Goal: Task Accomplishment & Management: Use online tool/utility

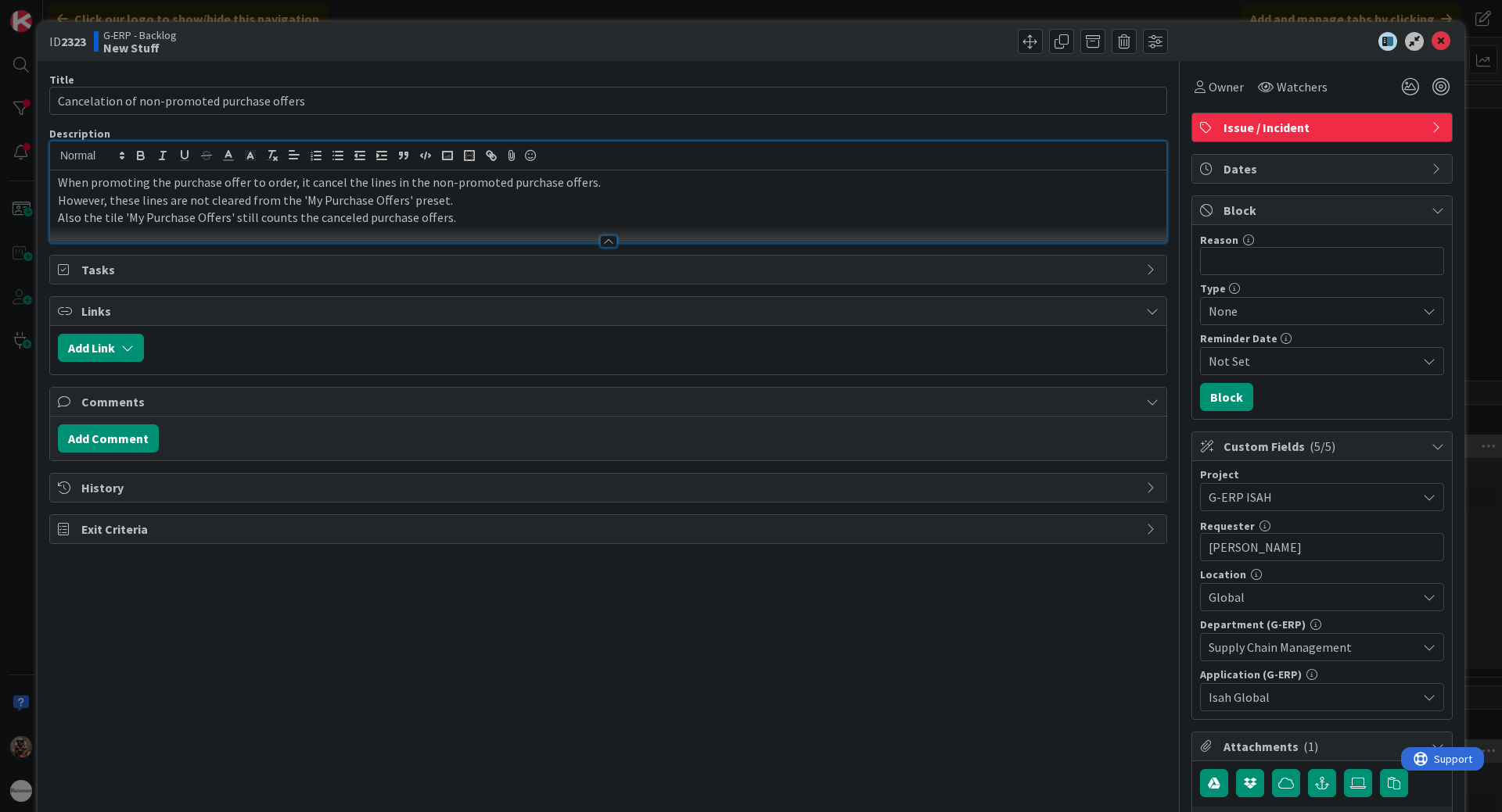
click at [29, 591] on div "ID 2323 G-ERP - Backlog New Stuff Title 44 / 128 Cancelation of non-promoted pu…" at bounding box center [751, 406] width 1502 height 812
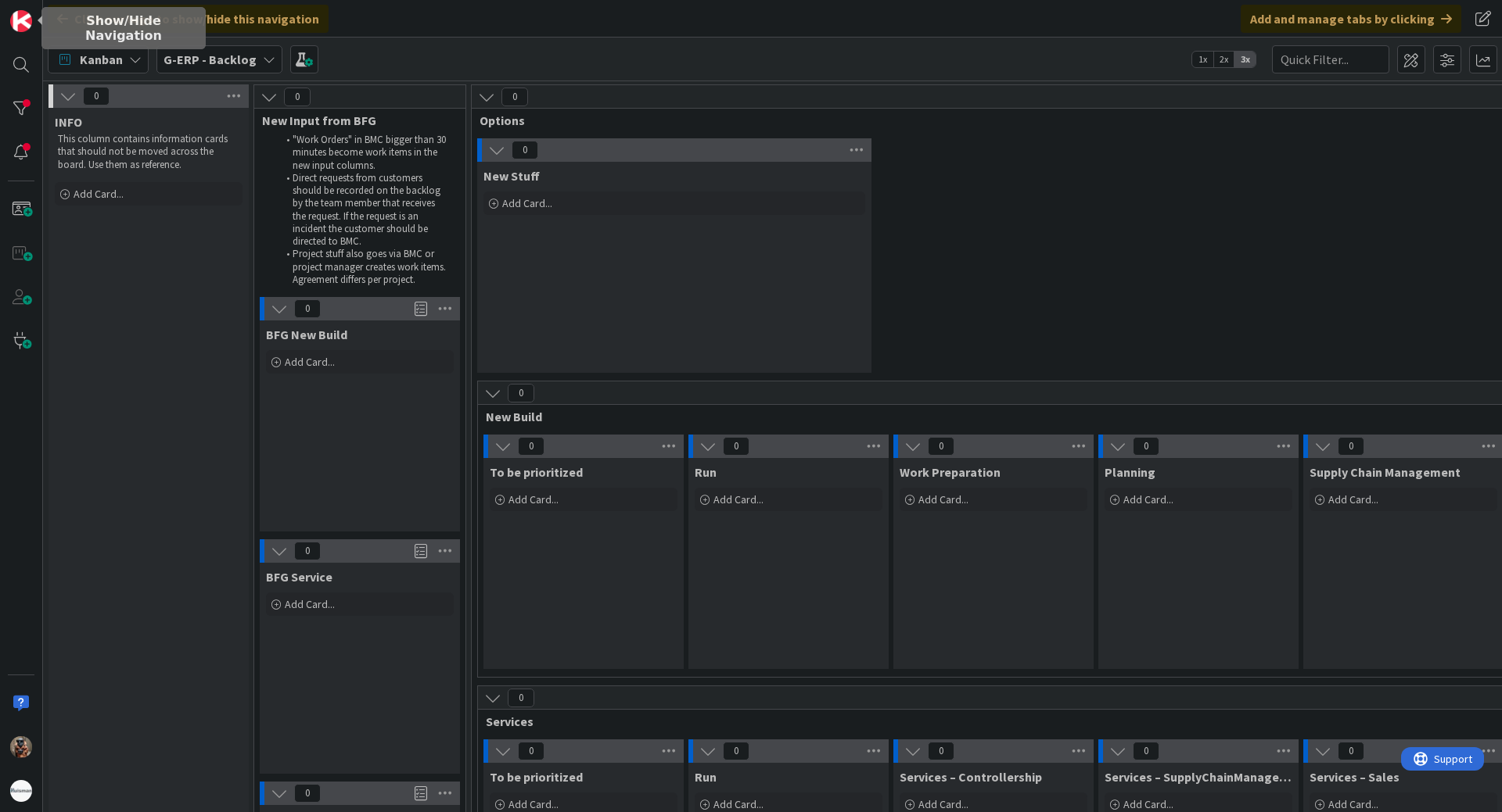
click at [230, 75] on div "Kanban G-ERP - Backlog 1x 2x 3x" at bounding box center [772, 59] width 1459 height 43
click at [233, 71] on div "G-ERP - Backlog" at bounding box center [219, 59] width 126 height 28
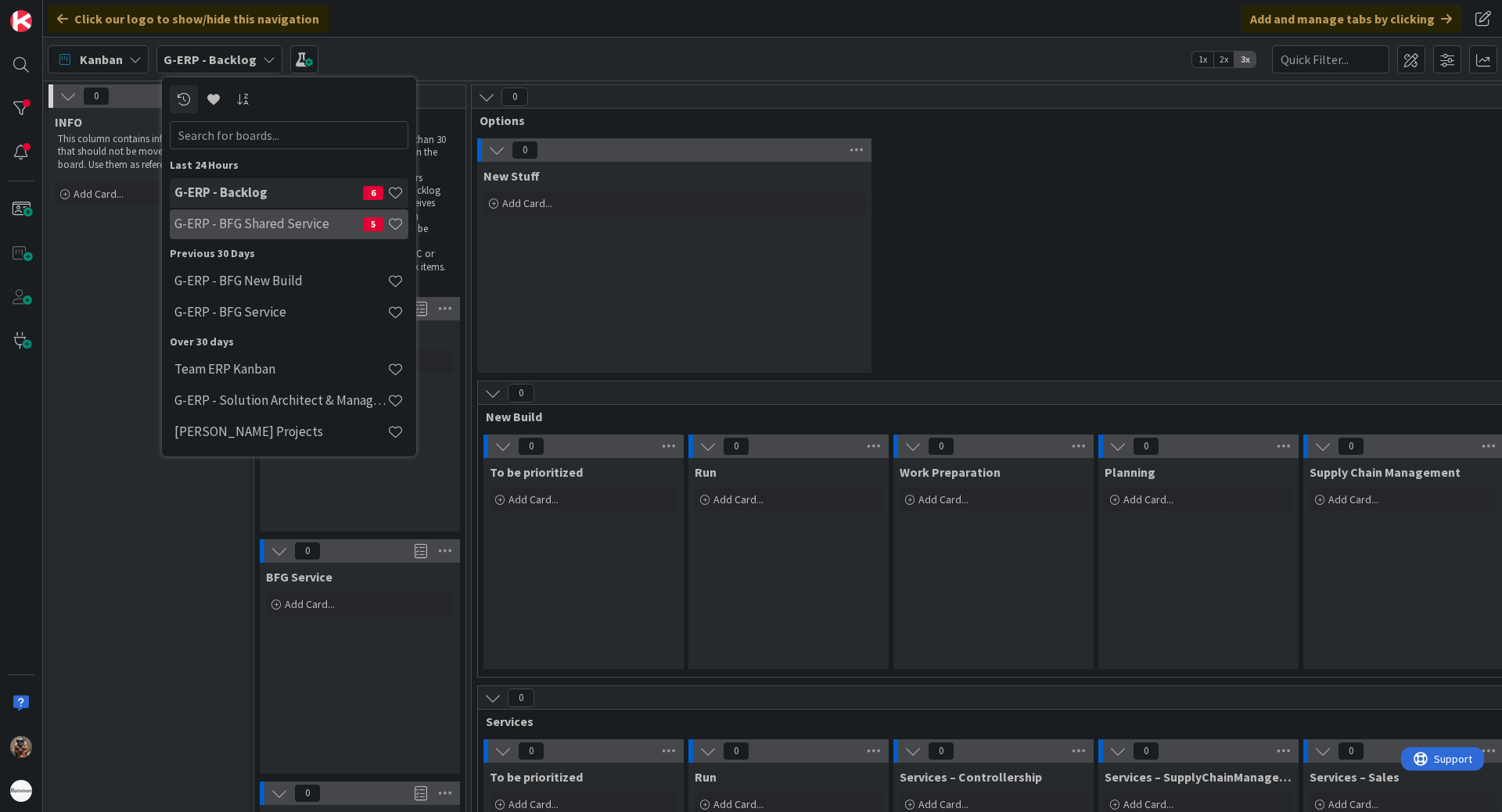
click at [254, 225] on h4 "G-ERP - BFG Shared Service" at bounding box center [268, 223] width 189 height 15
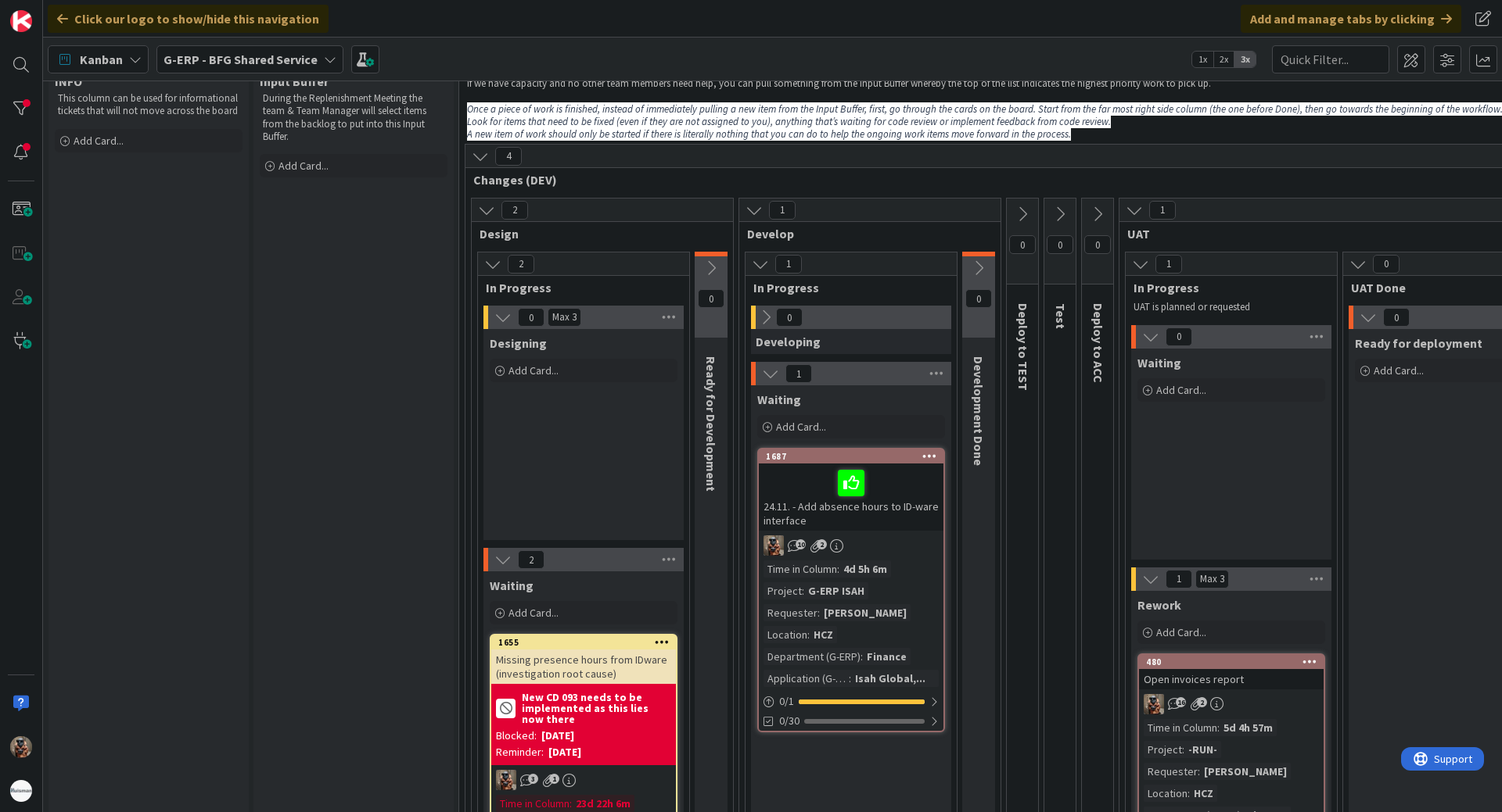
scroll to position [181, 0]
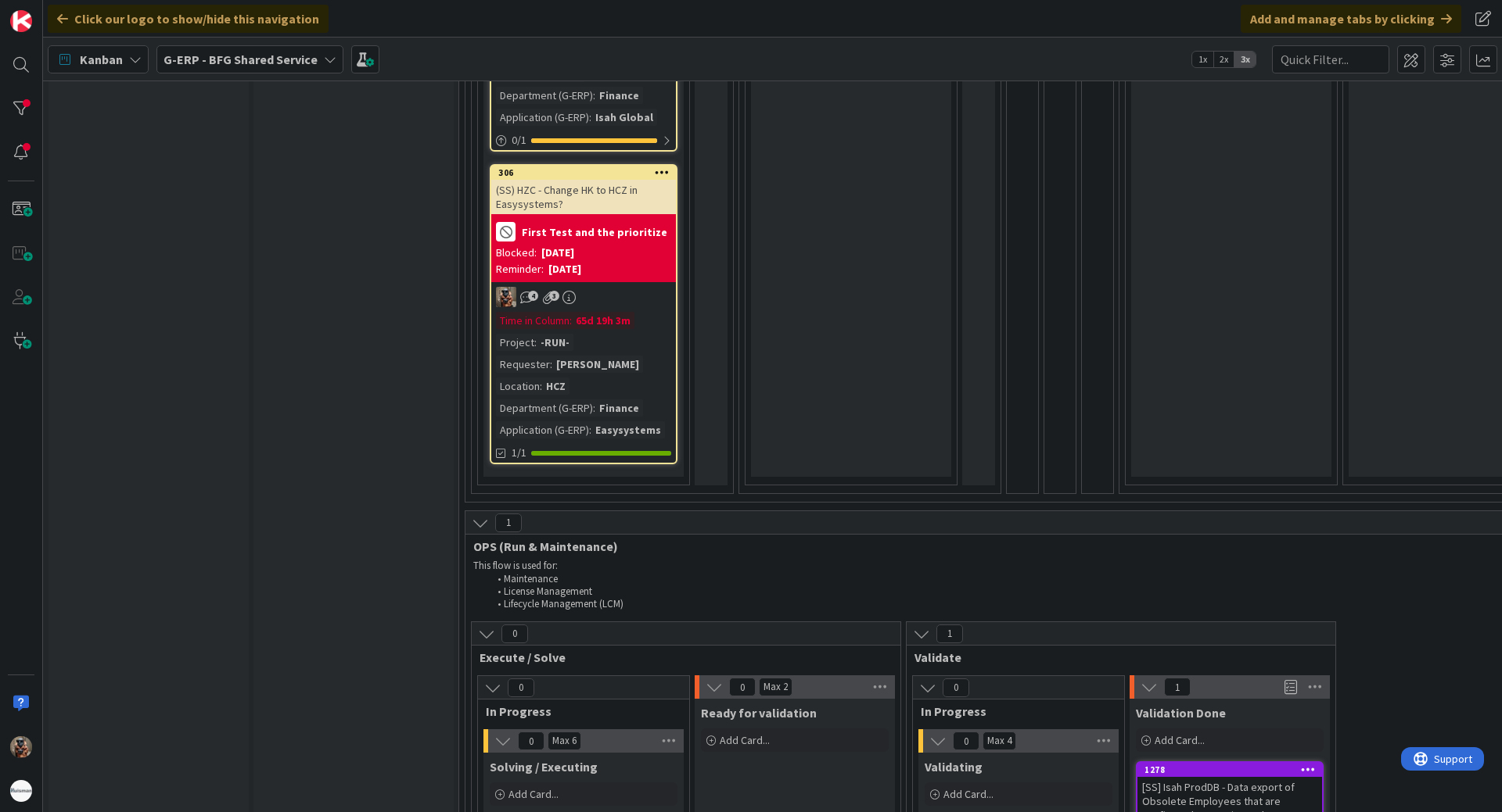
drag, startPoint x: 980, startPoint y: 381, endPoint x: 953, endPoint y: 454, distance: 77.8
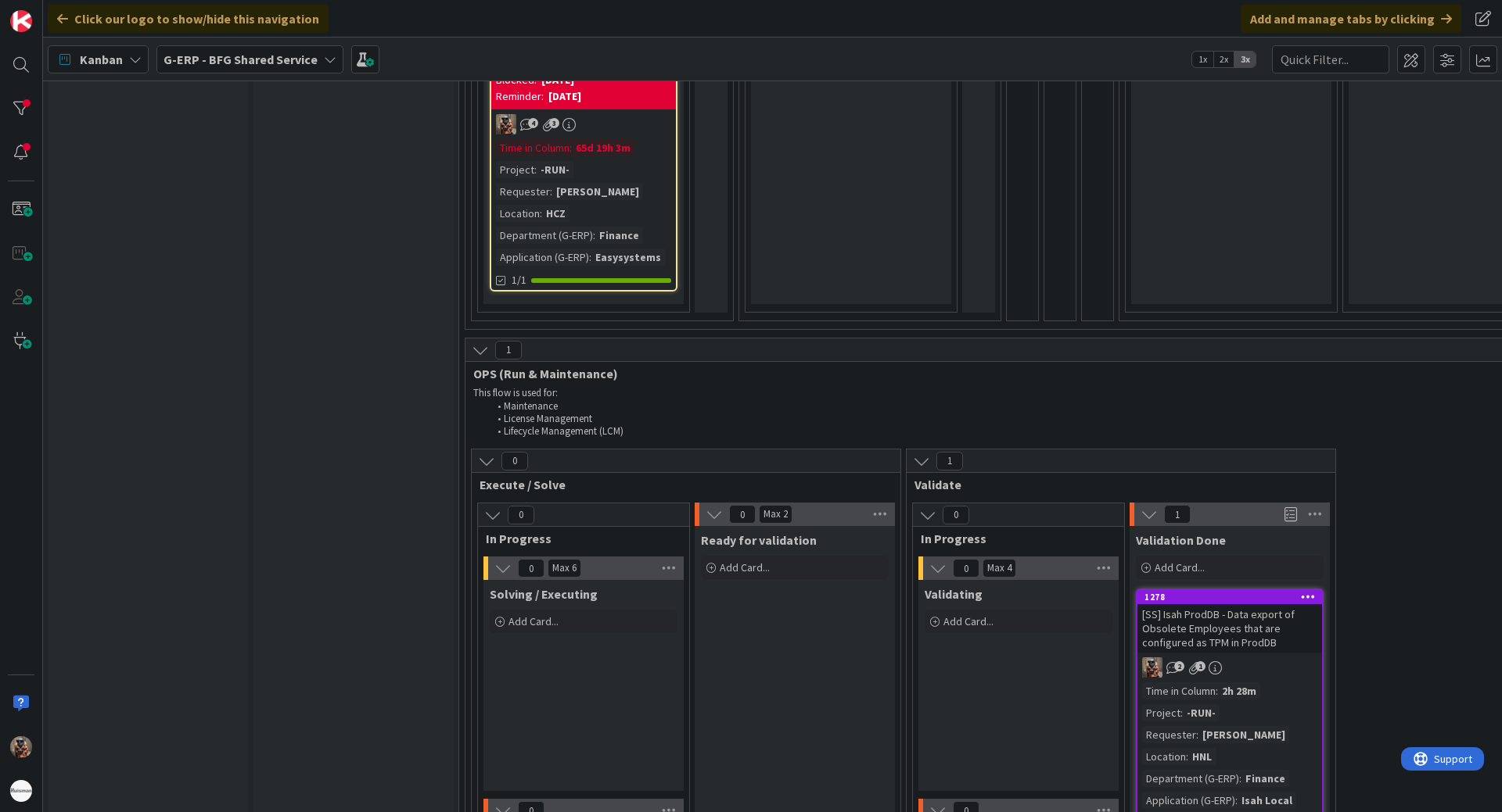
drag, startPoint x: 955, startPoint y: 455, endPoint x: 947, endPoint y: 503, distance: 48.7
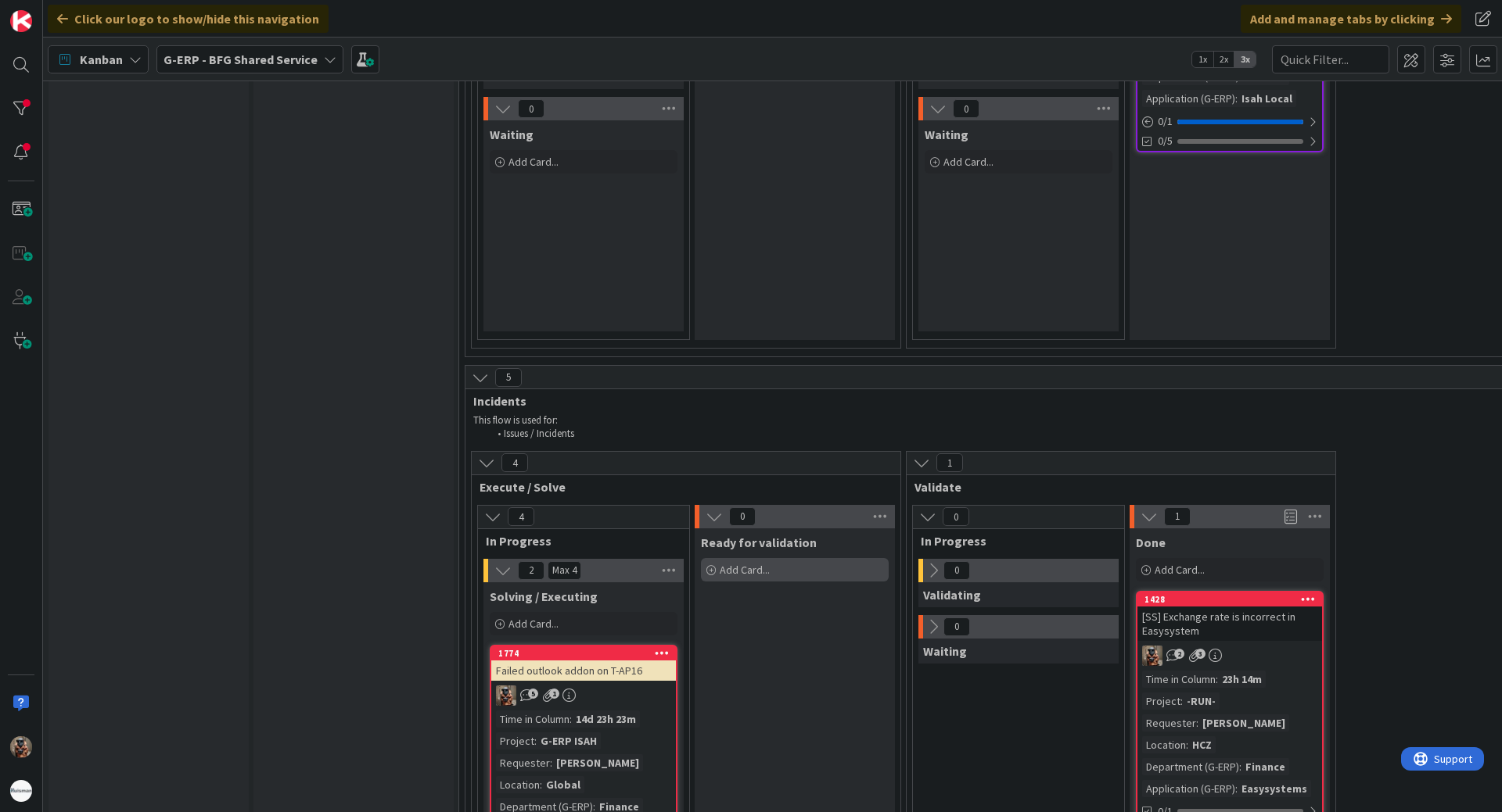
drag, startPoint x: 898, startPoint y: 497, endPoint x: 888, endPoint y: 564, distance: 67.7
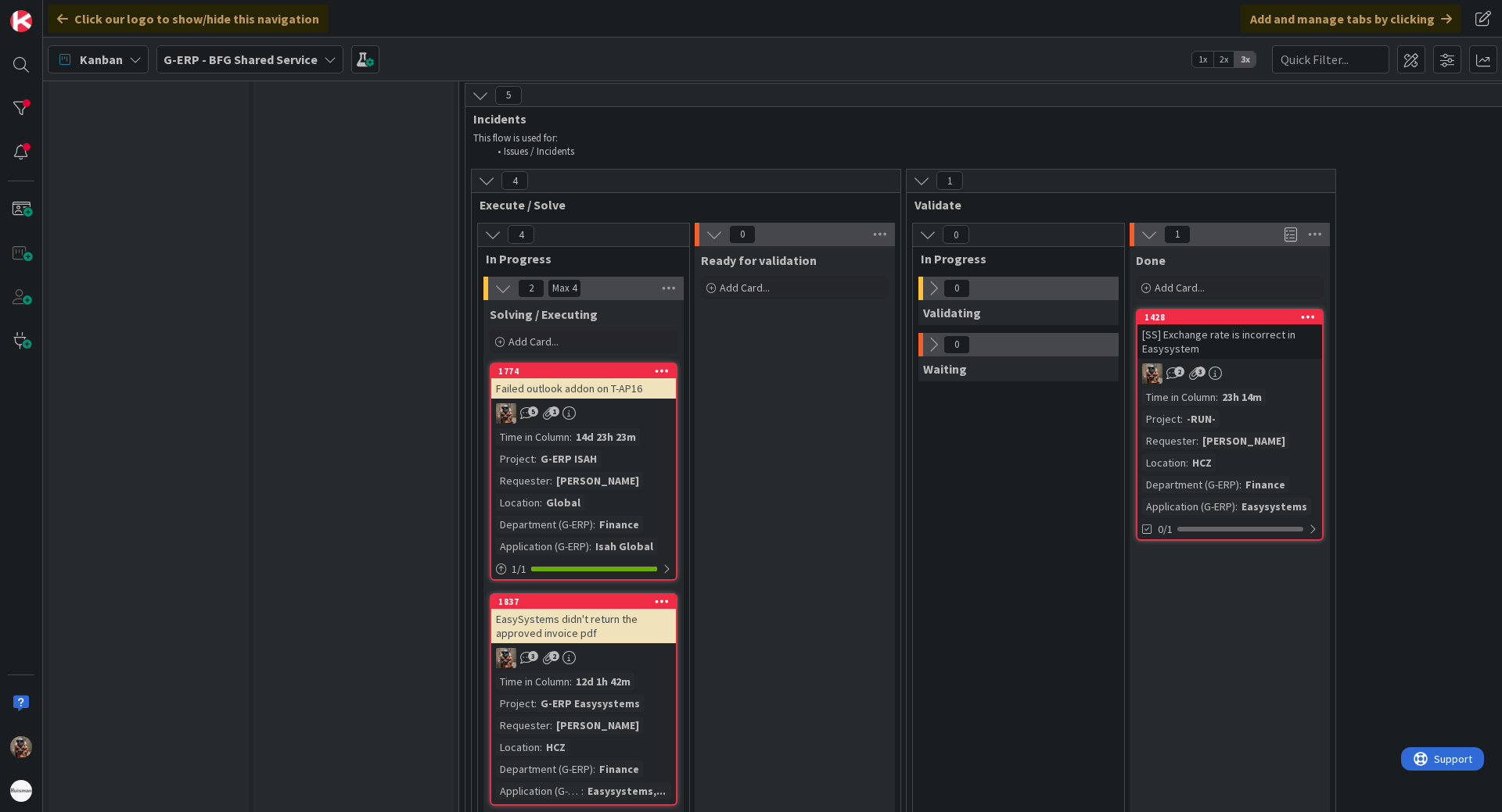
drag, startPoint x: 902, startPoint y: 485, endPoint x: 898, endPoint y: 518, distance: 33.2
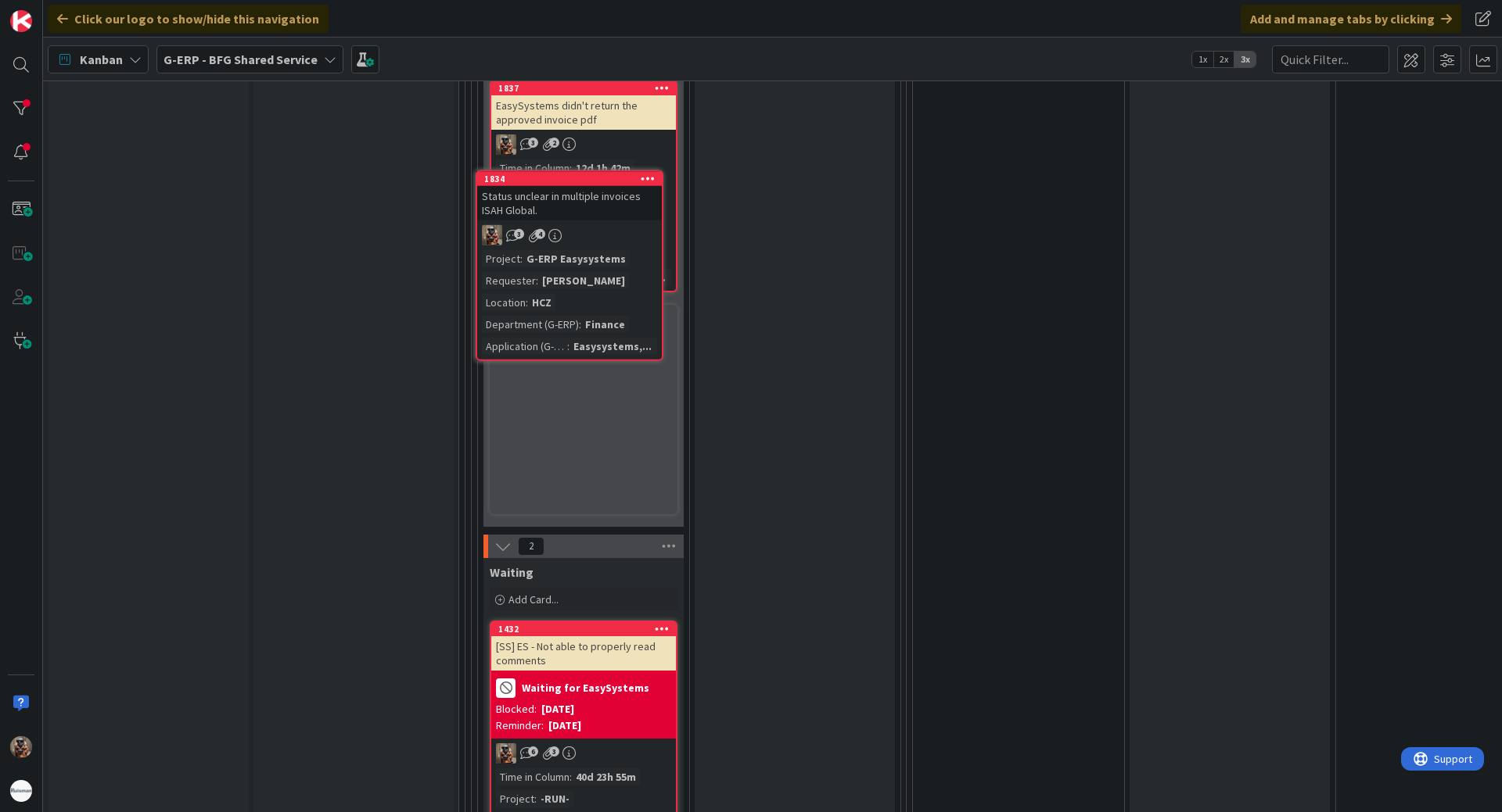
scroll to position [2458, 0]
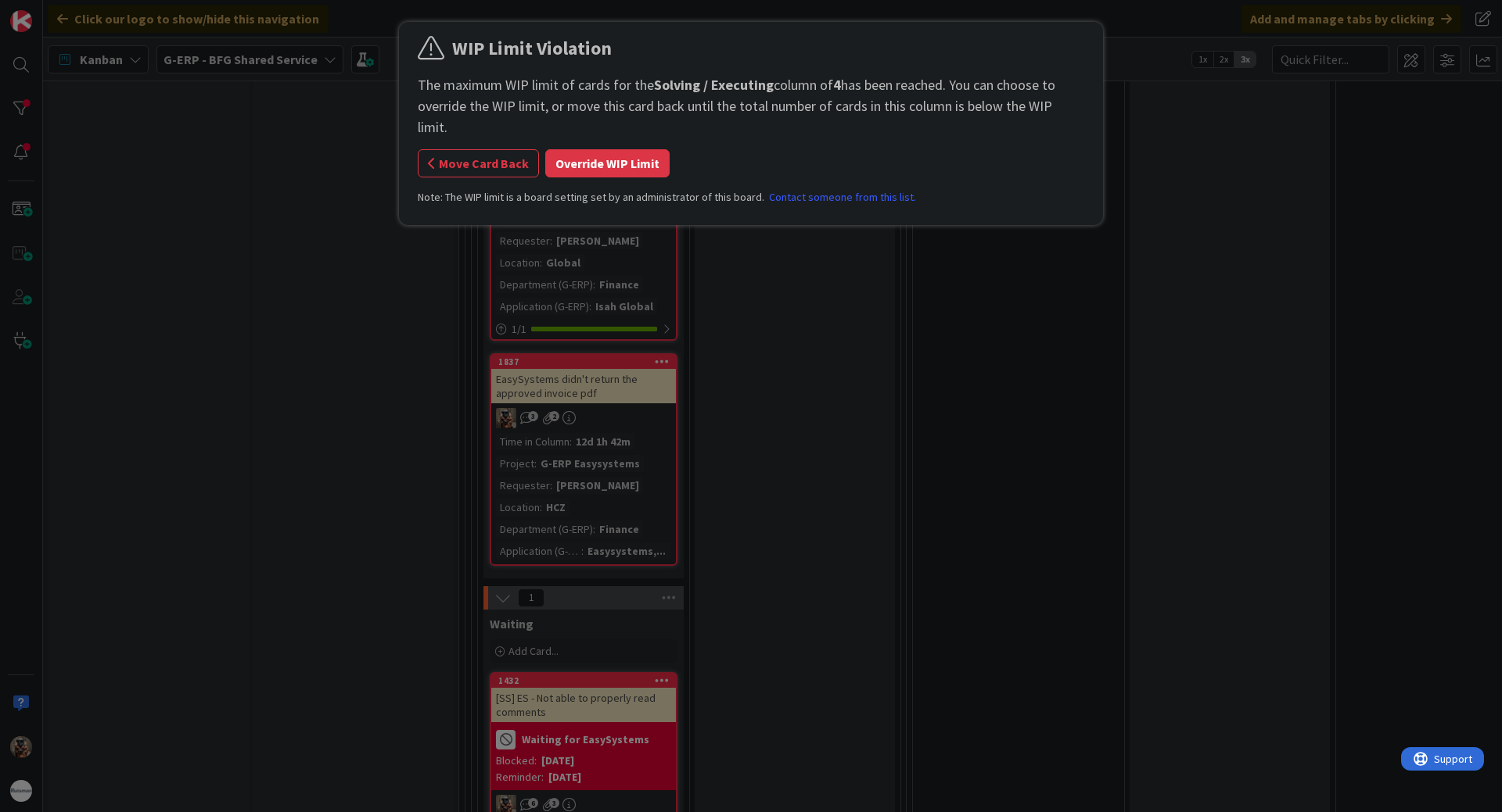
drag, startPoint x: 573, startPoint y: 144, endPoint x: 534, endPoint y: 116, distance: 48.0
click at [546, 98] on div "WIP Limit Violation The maximum WIP limit of cards for the Solving / Executing …" at bounding box center [751, 126] width 666 height 183
click at [522, 149] on button "Move Card Back" at bounding box center [478, 163] width 121 height 28
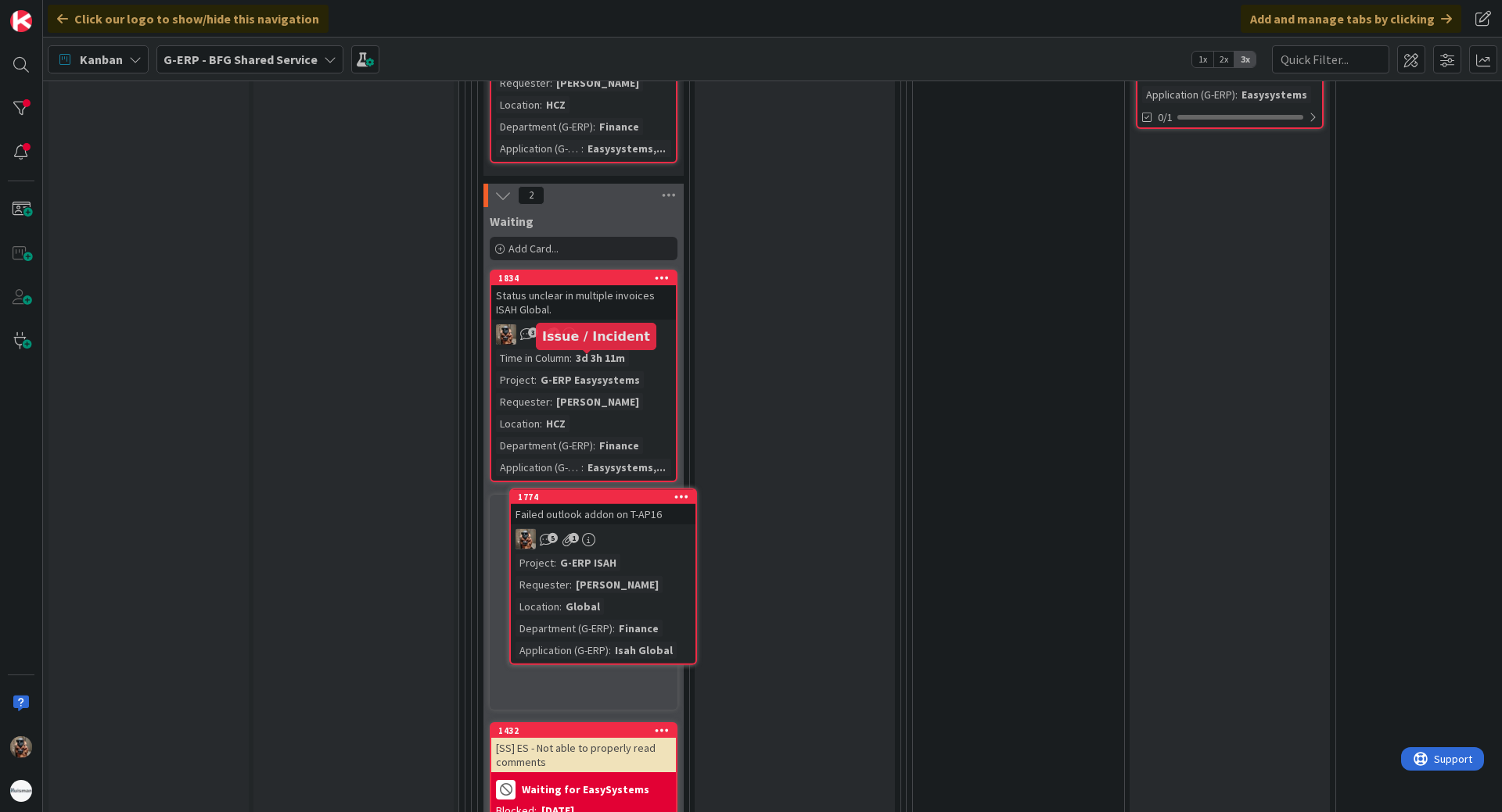
scroll to position [2426, 0]
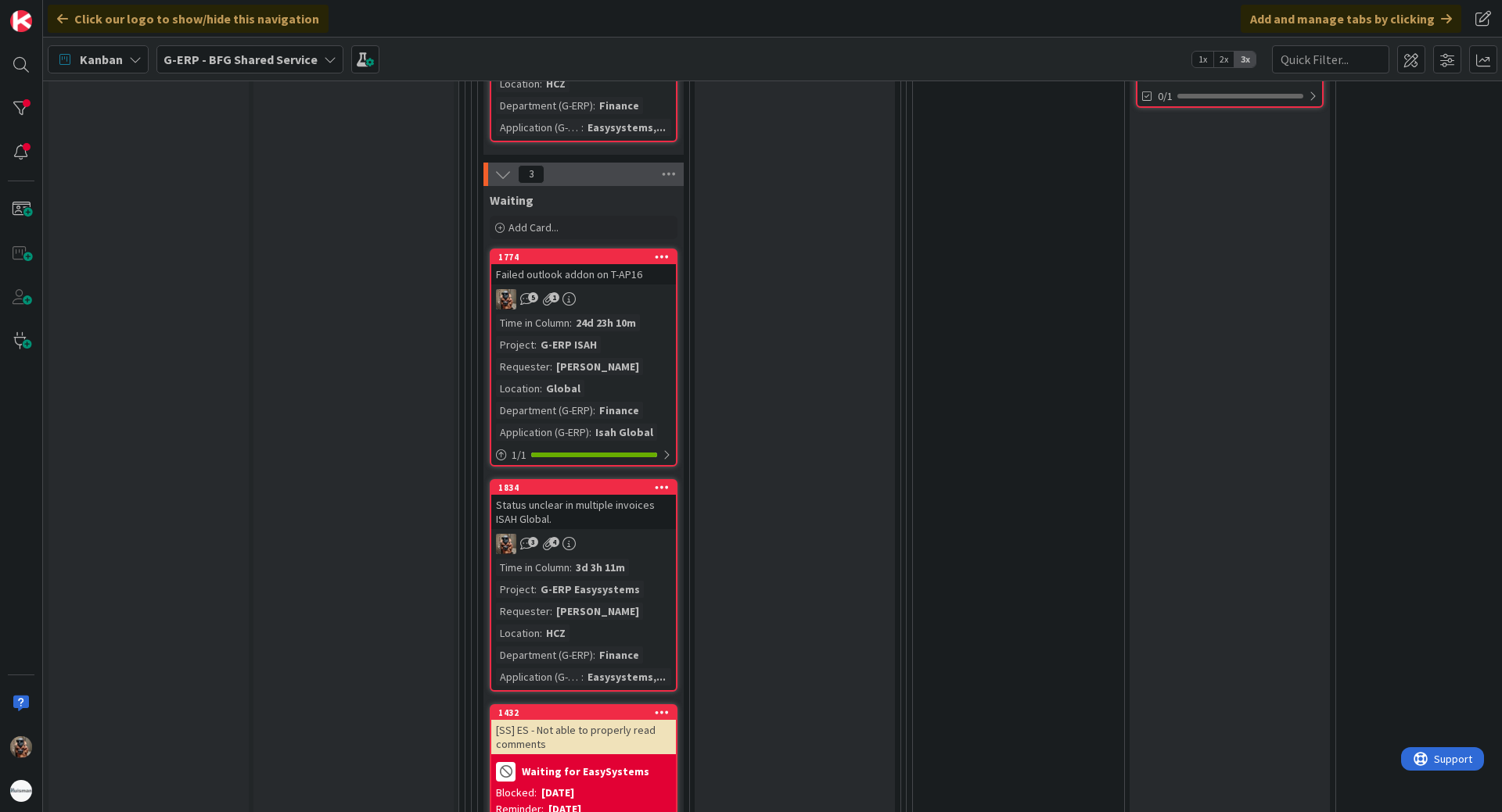
click at [659, 363] on div "Time in Column : 24d 23h 10m Project : G-ERP ISAH Requester : [PERSON_NAME] Loc…" at bounding box center [584, 378] width 175 height 127
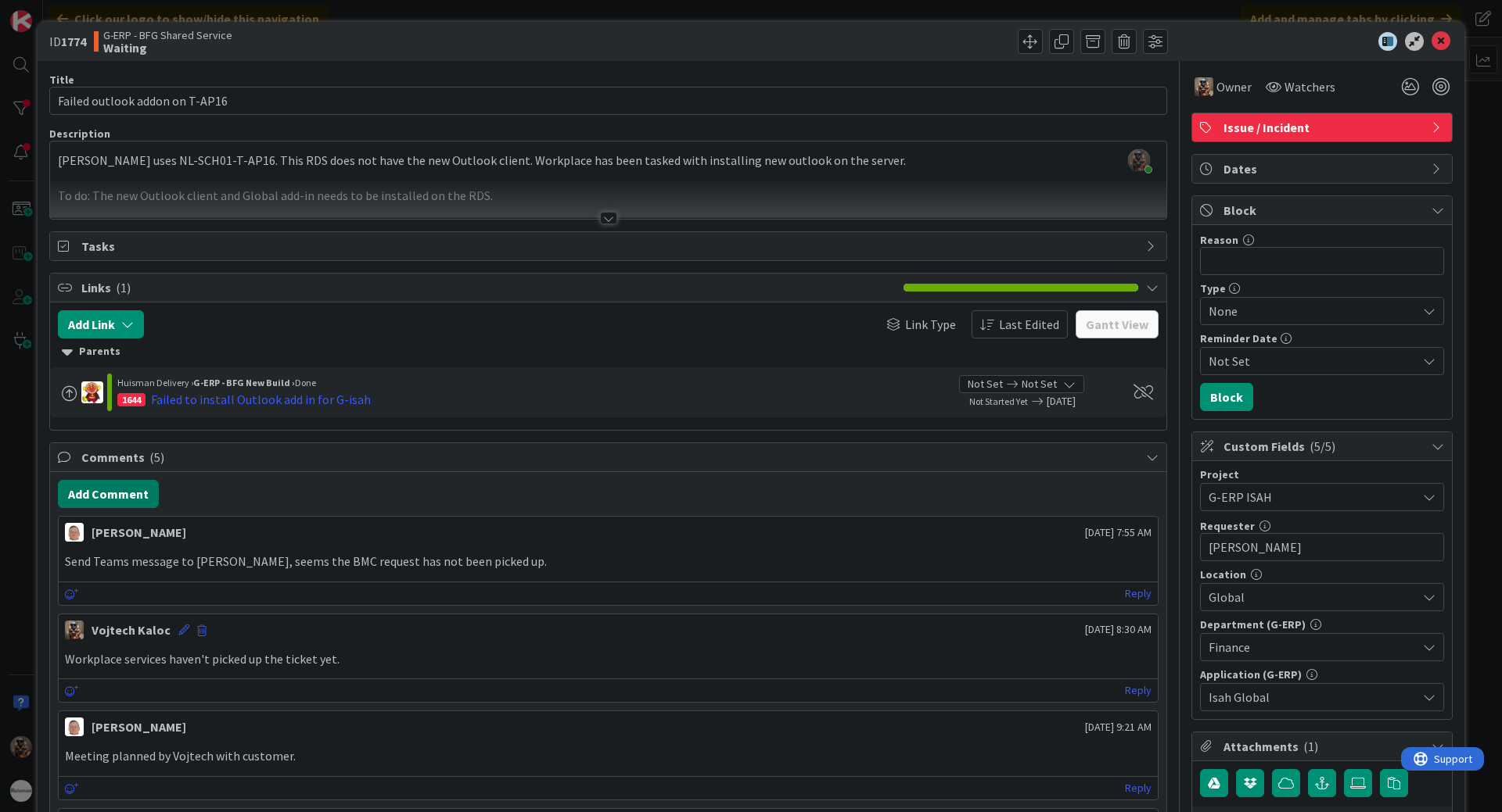
click at [118, 499] on button "Add Comment" at bounding box center [108, 493] width 101 height 28
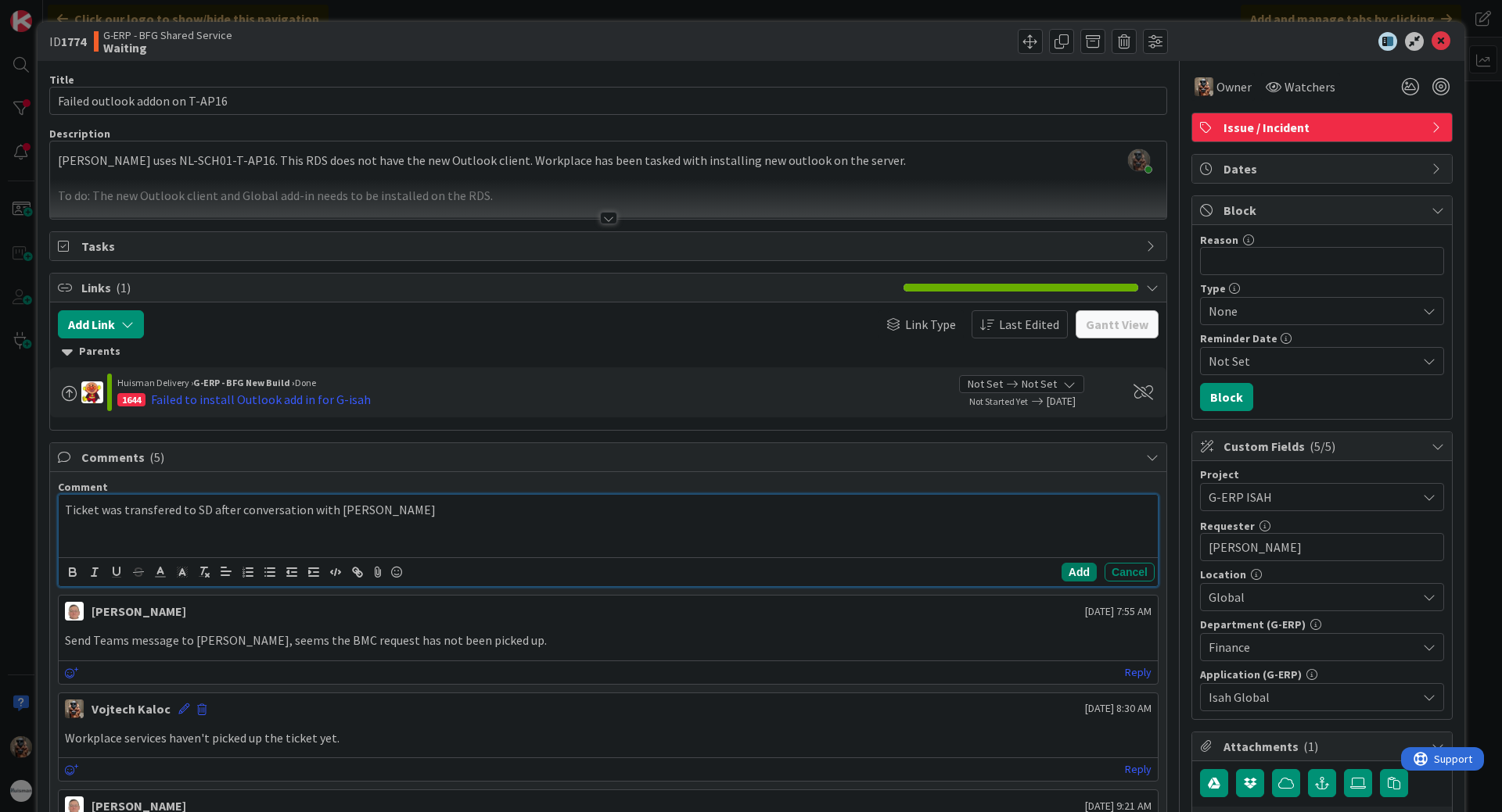
click at [1081, 570] on button "Add" at bounding box center [1079, 572] width 35 height 18
